Goal: Find specific page/section: Find specific page/section

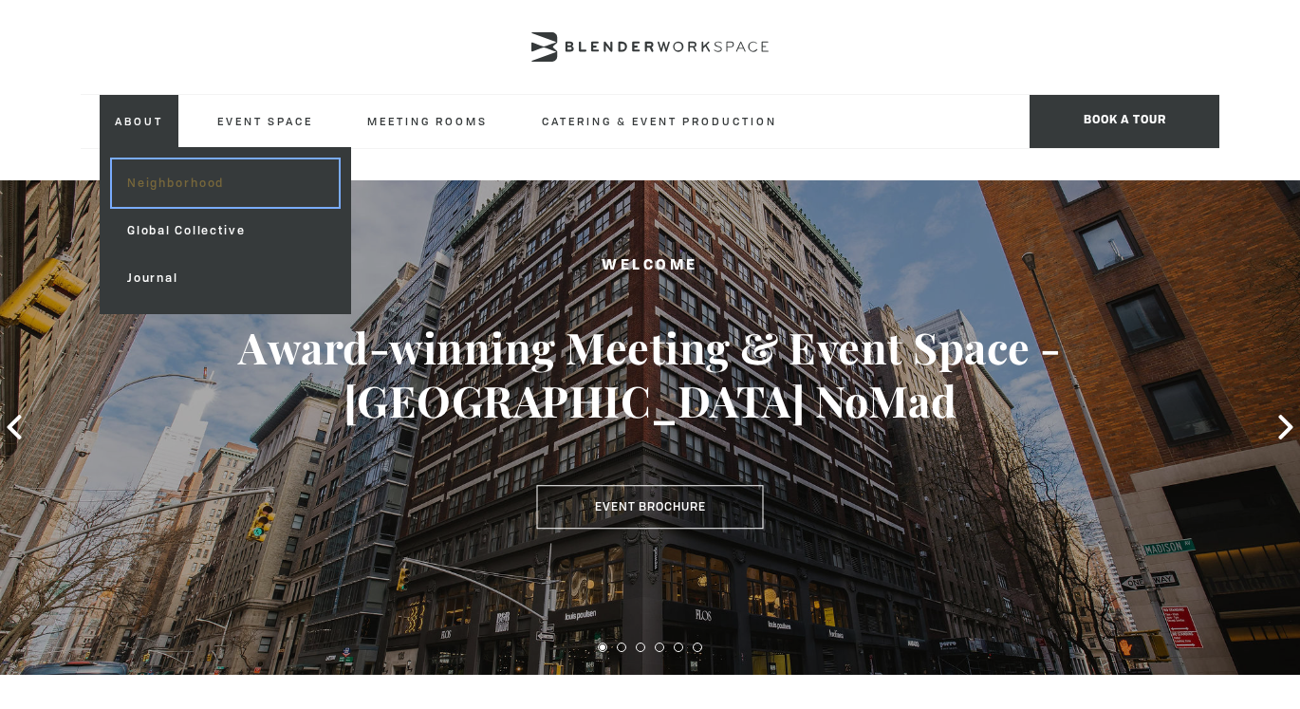
click at [163, 176] on link "Neighborhood" at bounding box center [225, 182] width 227 height 47
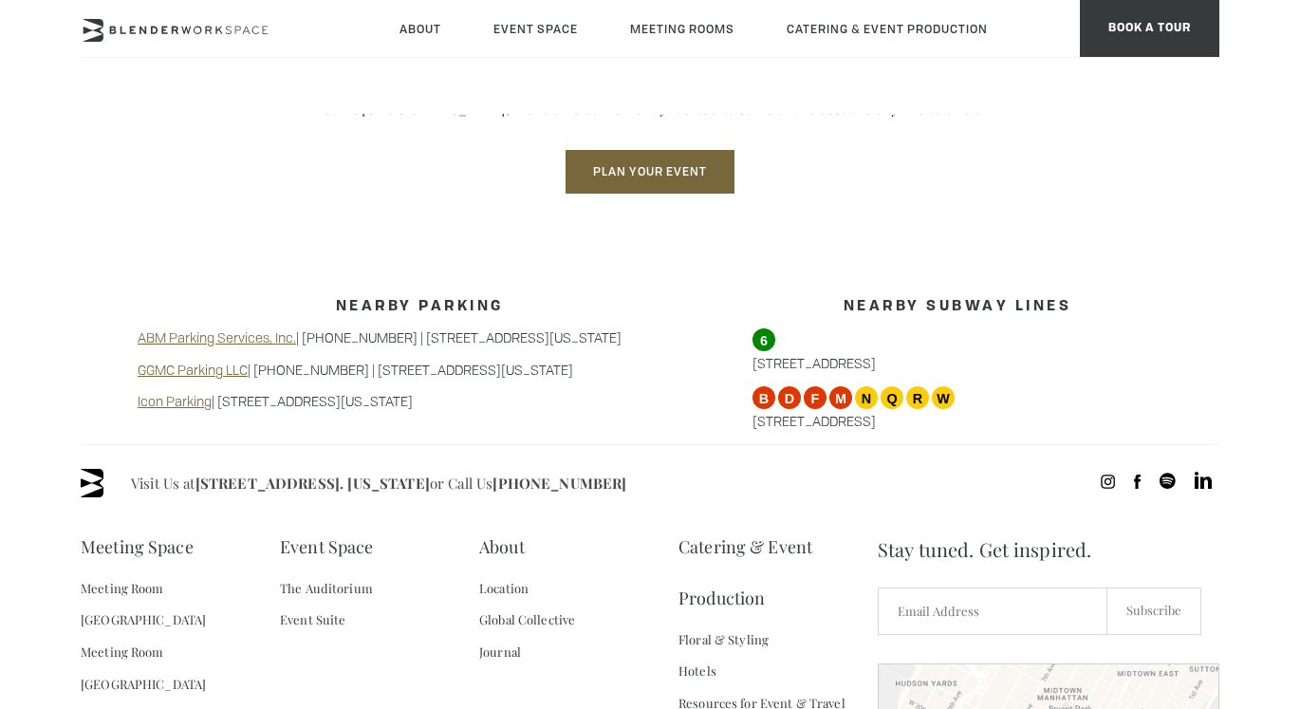
scroll to position [1516, 0]
